Goal: Use online tool/utility: Utilize a website feature to perform a specific function

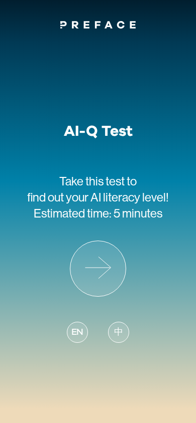
click at [107, 267] on icon at bounding box center [97, 268] width 55 height 55
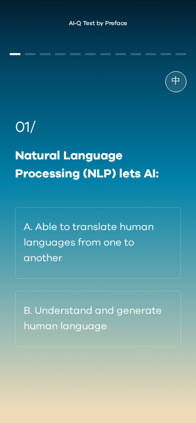
click at [99, 237] on button "A. Able to translate human languages from one to another" at bounding box center [98, 243] width 166 height 72
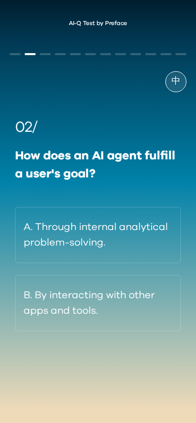
click at [92, 293] on button "B. By interacting with other apps and tools." at bounding box center [98, 303] width 166 height 56
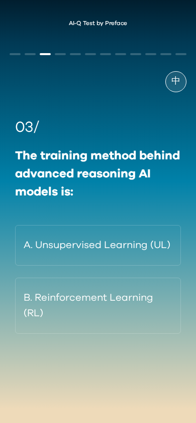
click at [113, 248] on button "A. Unsupervised Learning (UL)" at bounding box center [98, 245] width 166 height 41
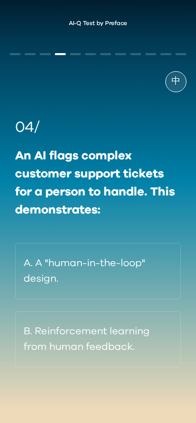
click at [121, 312] on button "B. Reinforcement learning from human feedback." at bounding box center [98, 340] width 166 height 56
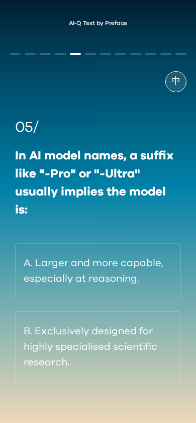
click at [118, 272] on button "A. Larger and more capable, especially at reasoning." at bounding box center [98, 271] width 166 height 56
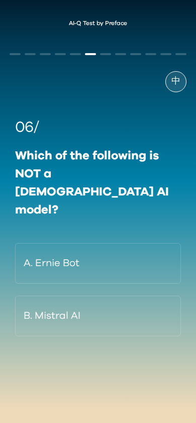
click at [114, 296] on button "B. Mistral AI" at bounding box center [98, 316] width 166 height 41
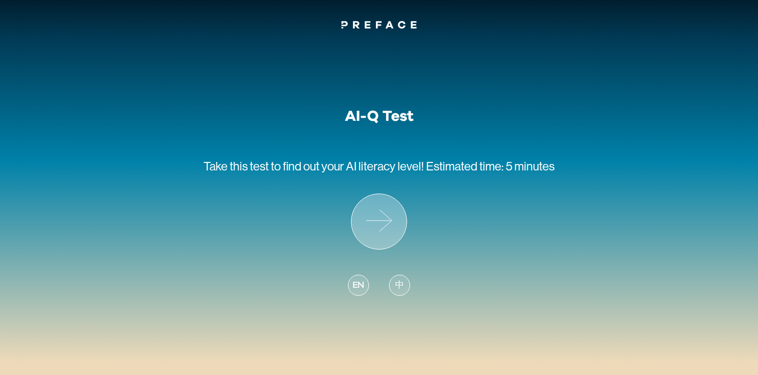
click at [390, 219] on icon at bounding box center [386, 221] width 13 height 22
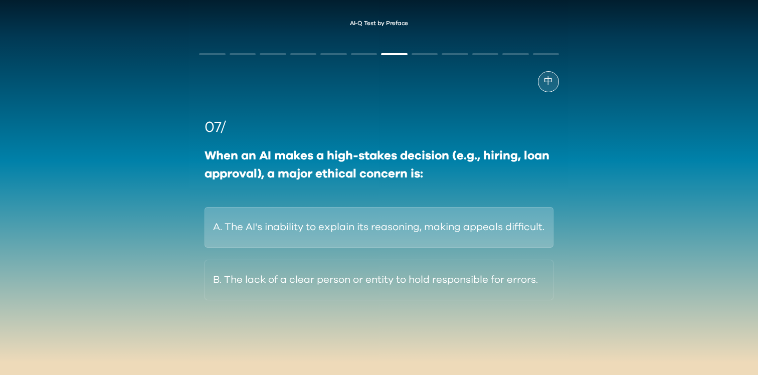
click at [321, 235] on button "A. The AI's inability to explain its reasoning, making appeals difficult." at bounding box center [379, 227] width 349 height 41
